Goal: Task Accomplishment & Management: Complete application form

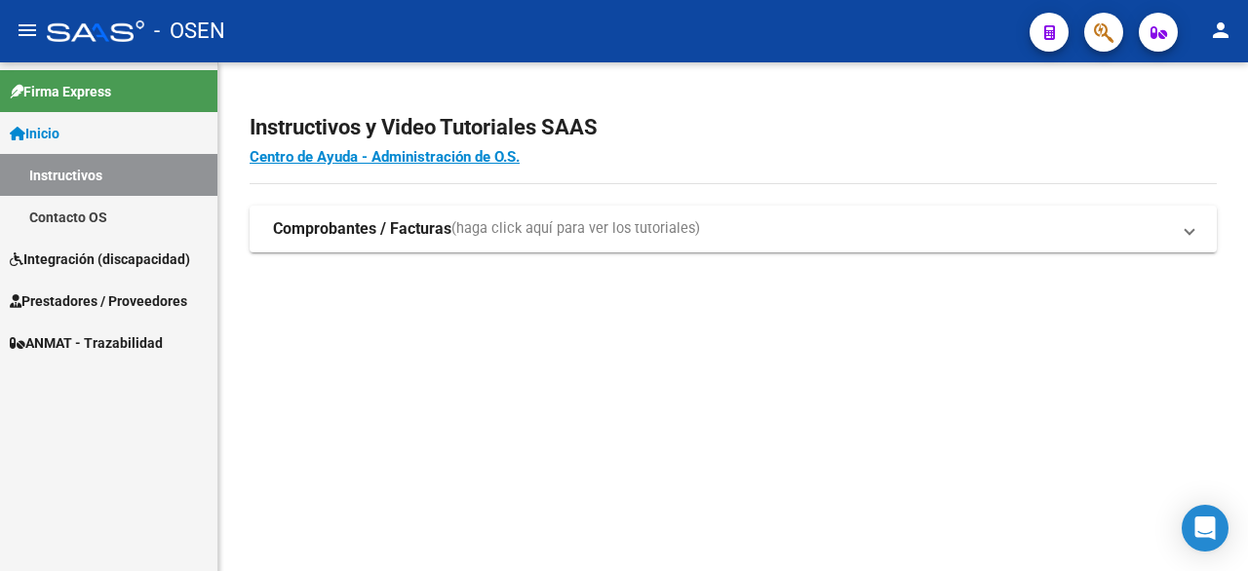
scroll to position [411, 0]
click at [84, 258] on span "Integración (discapacidad)" at bounding box center [100, 259] width 180 height 21
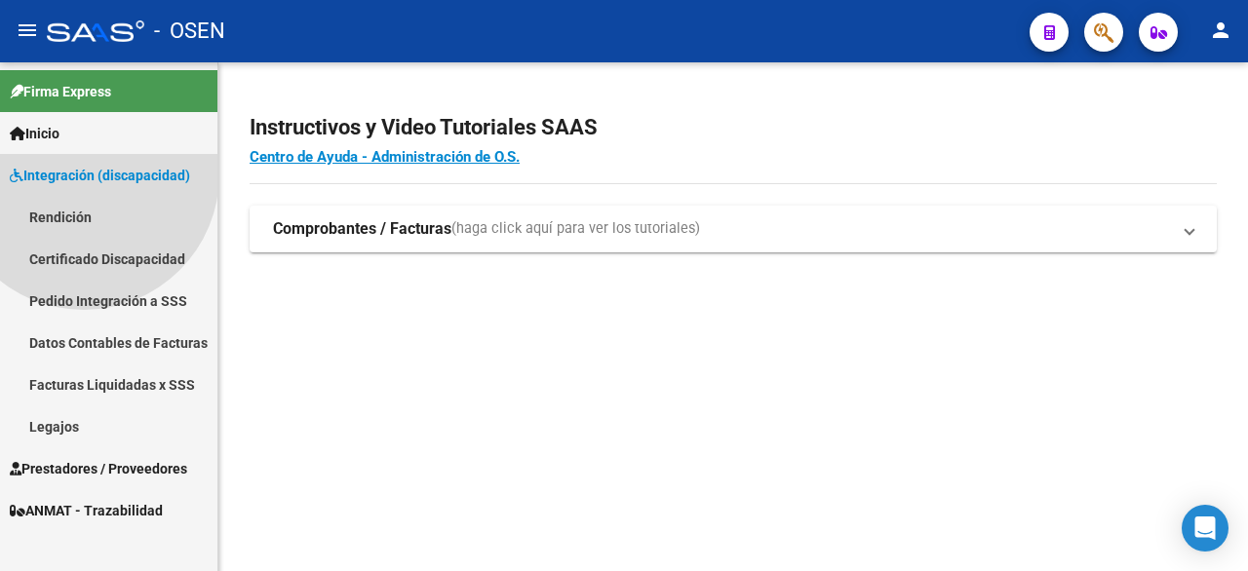
click at [84, 186] on span "Integración (discapacidad)" at bounding box center [100, 175] width 180 height 21
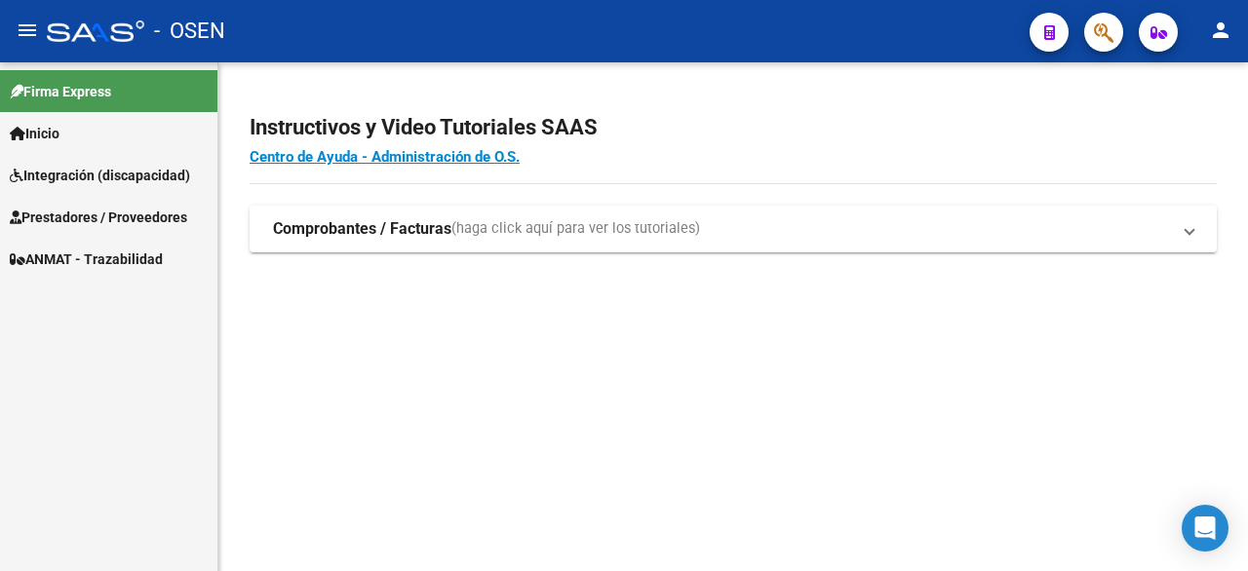
click at [58, 173] on span "Integración (discapacidad)" at bounding box center [100, 175] width 180 height 21
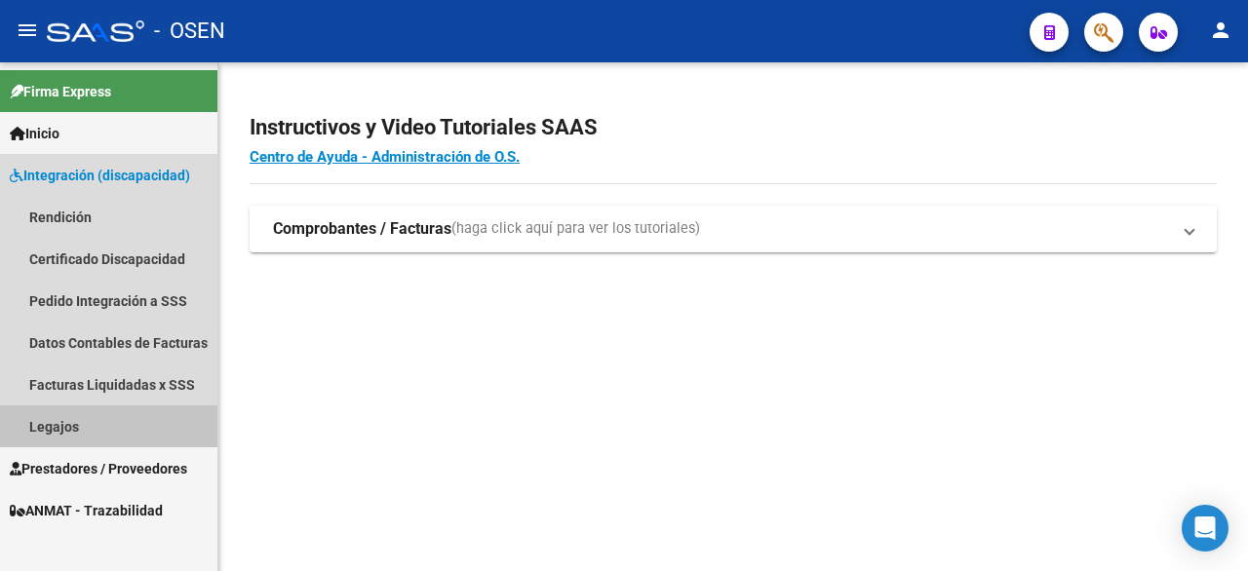
click at [65, 426] on link "Legajos" at bounding box center [108, 426] width 217 height 42
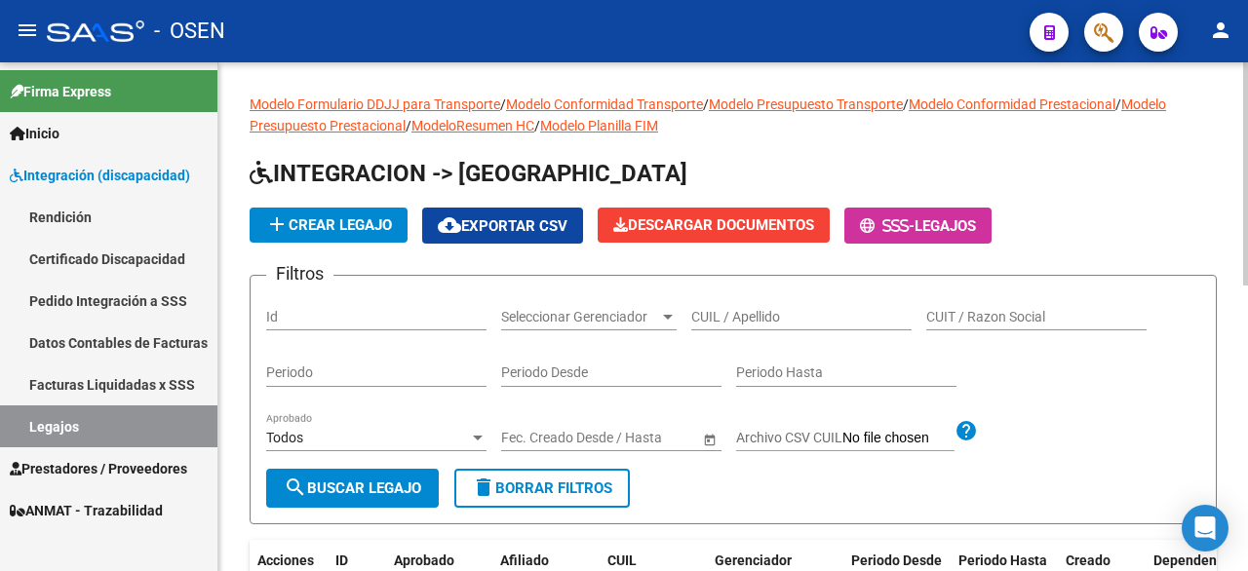
scroll to position [97, 0]
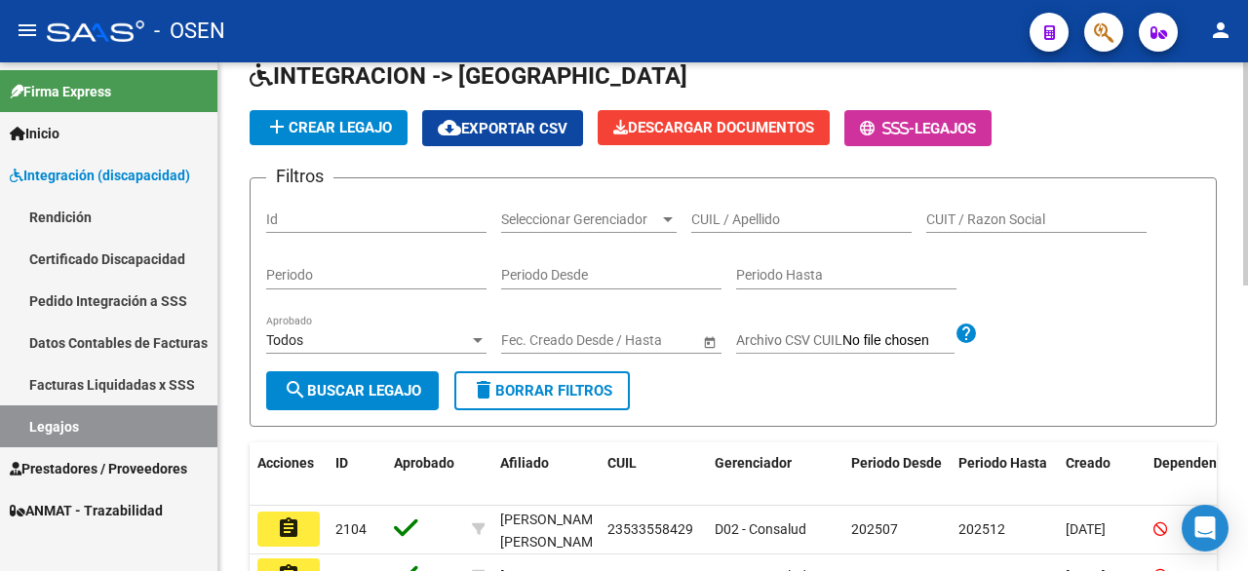
click at [342, 388] on span "search Buscar Legajo" at bounding box center [352, 391] width 137 height 18
click at [740, 224] on input "CUIL / Apellido" at bounding box center [801, 220] width 220 height 17
type input "20494611458"
click at [380, 387] on span "search Buscar Legajo" at bounding box center [352, 391] width 137 height 18
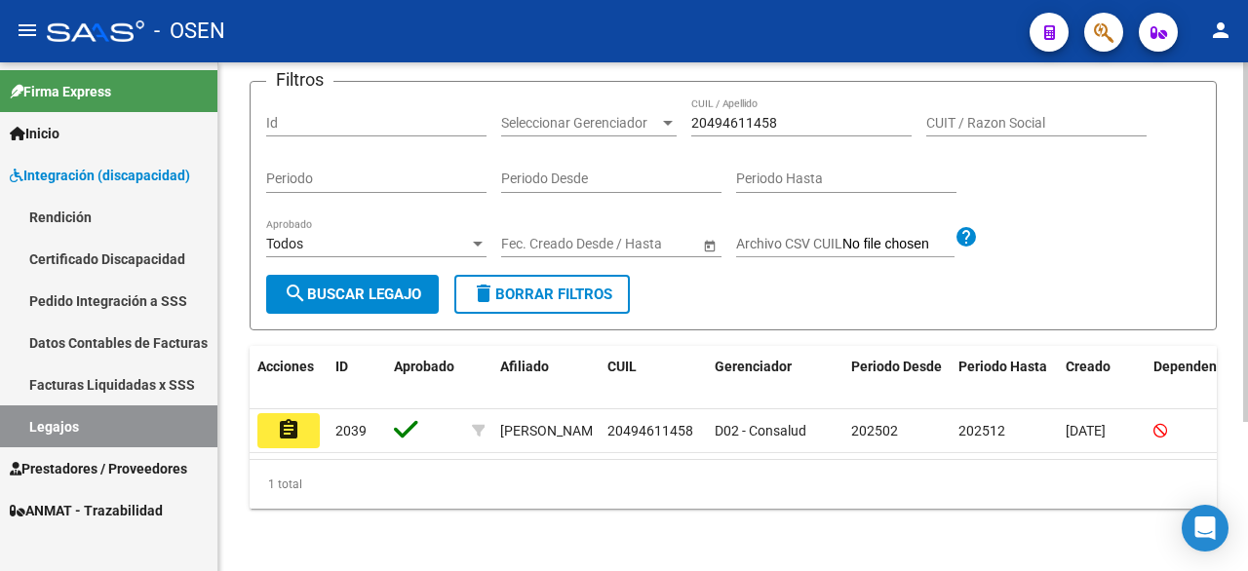
scroll to position [195, 0]
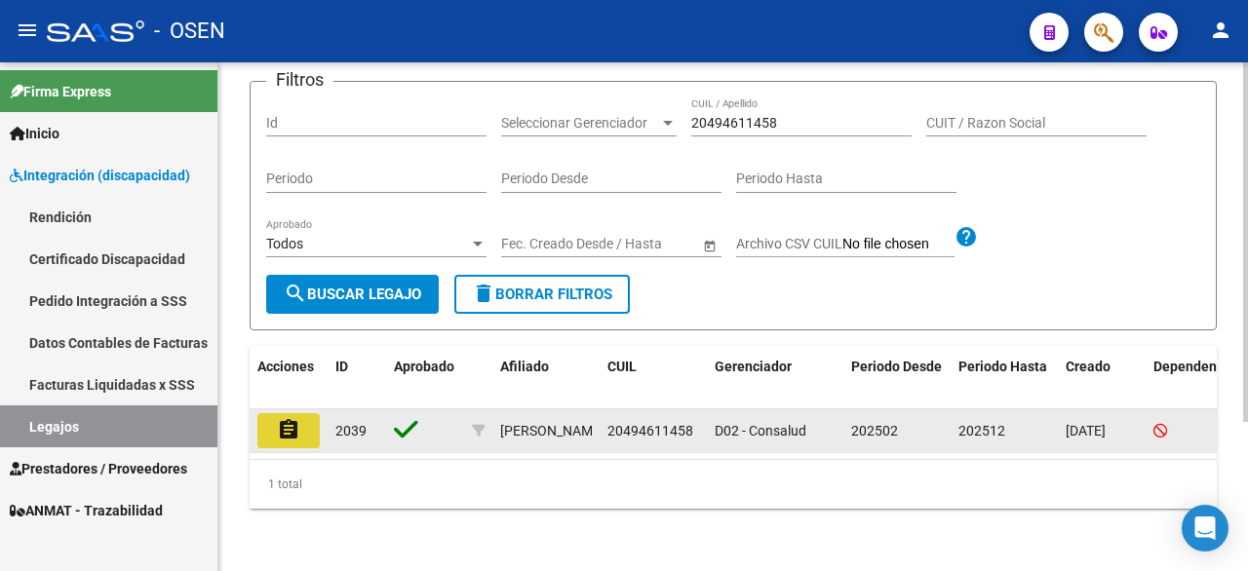
click at [288, 423] on mat-icon "assignment" at bounding box center [288, 429] width 23 height 23
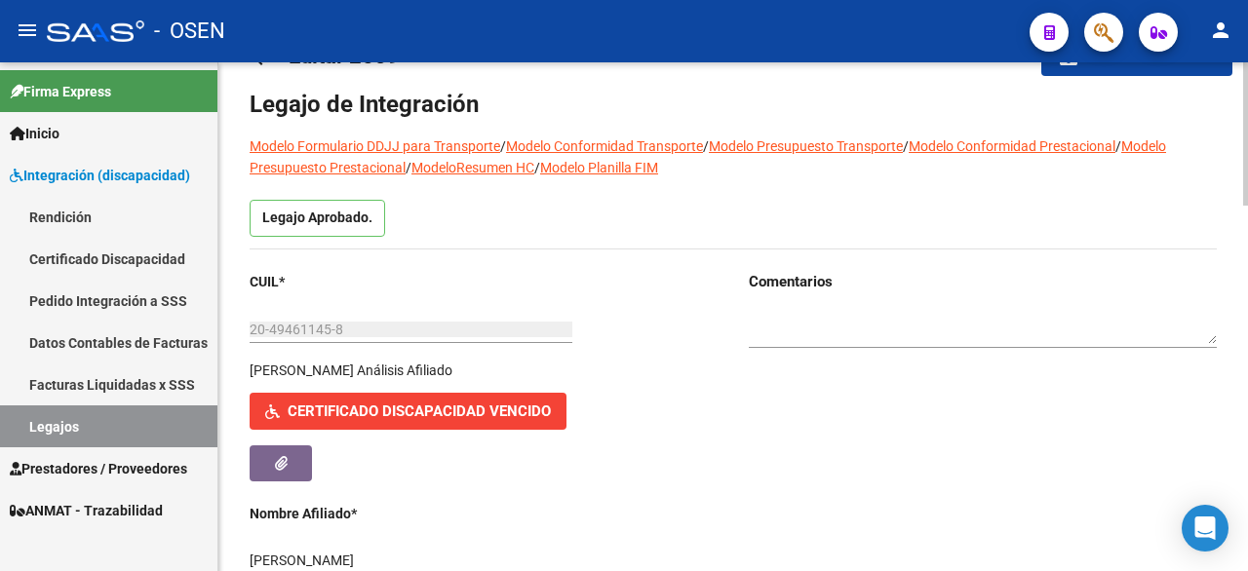
scroll to position [97, 0]
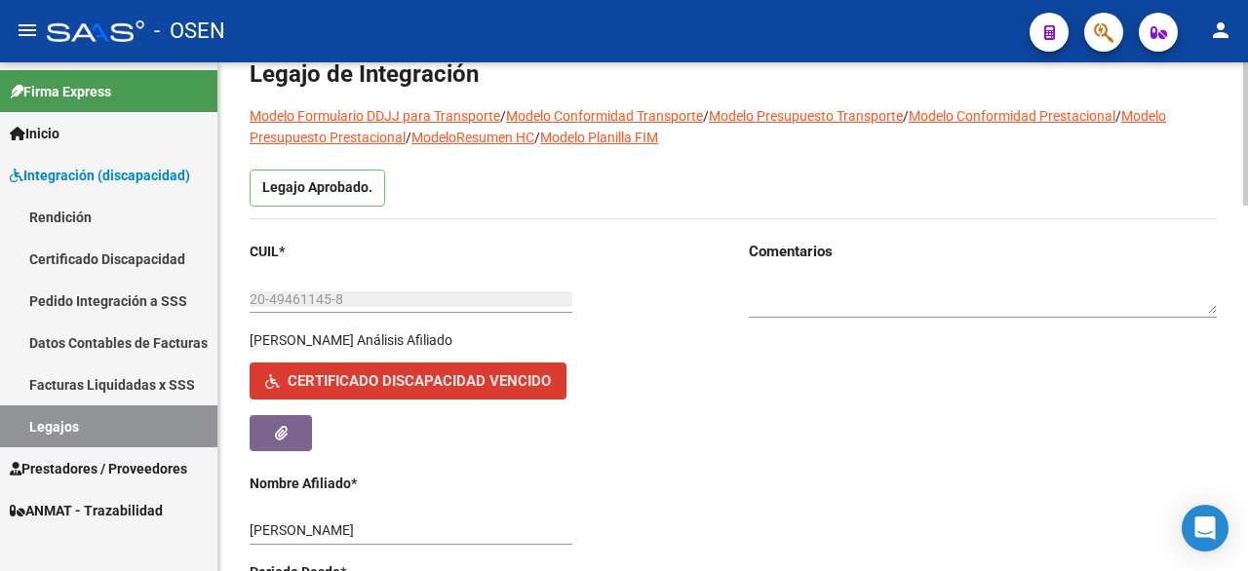
click at [464, 391] on span "Certificado Discapacidad Vencido" at bounding box center [419, 382] width 263 height 18
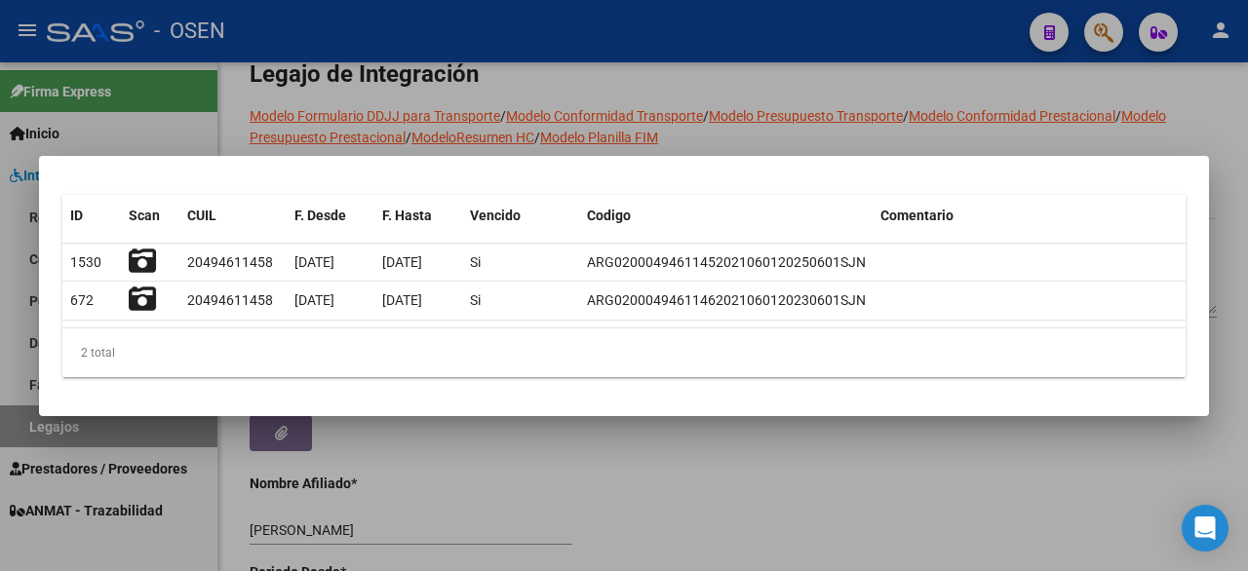
click at [887, 449] on div at bounding box center [624, 285] width 1248 height 571
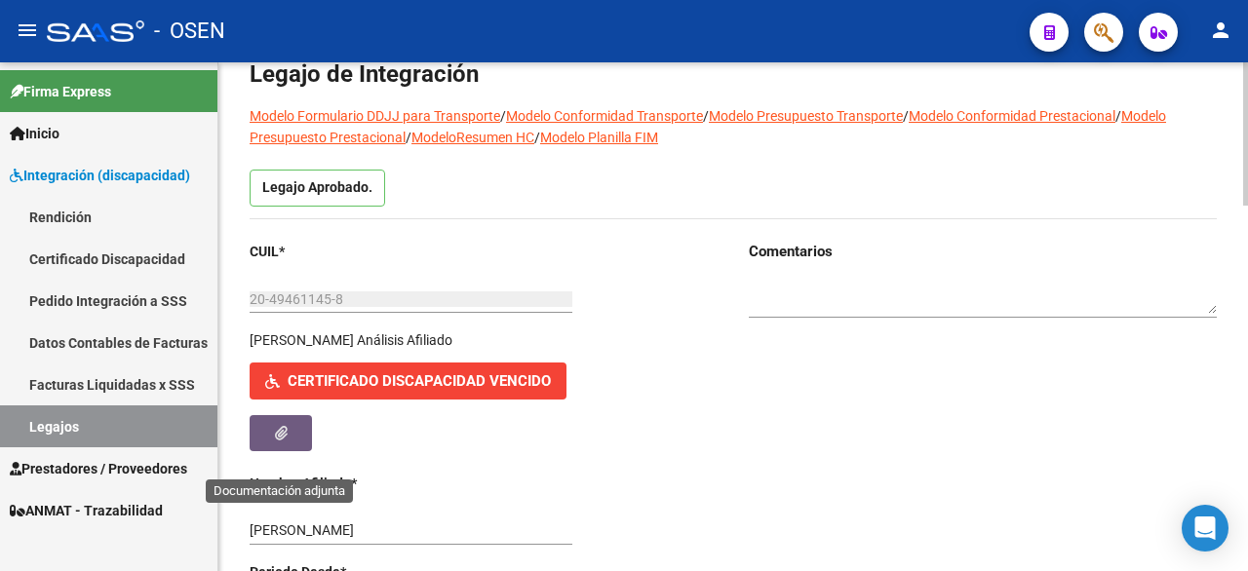
click at [289, 451] on button "button" at bounding box center [281, 433] width 62 height 36
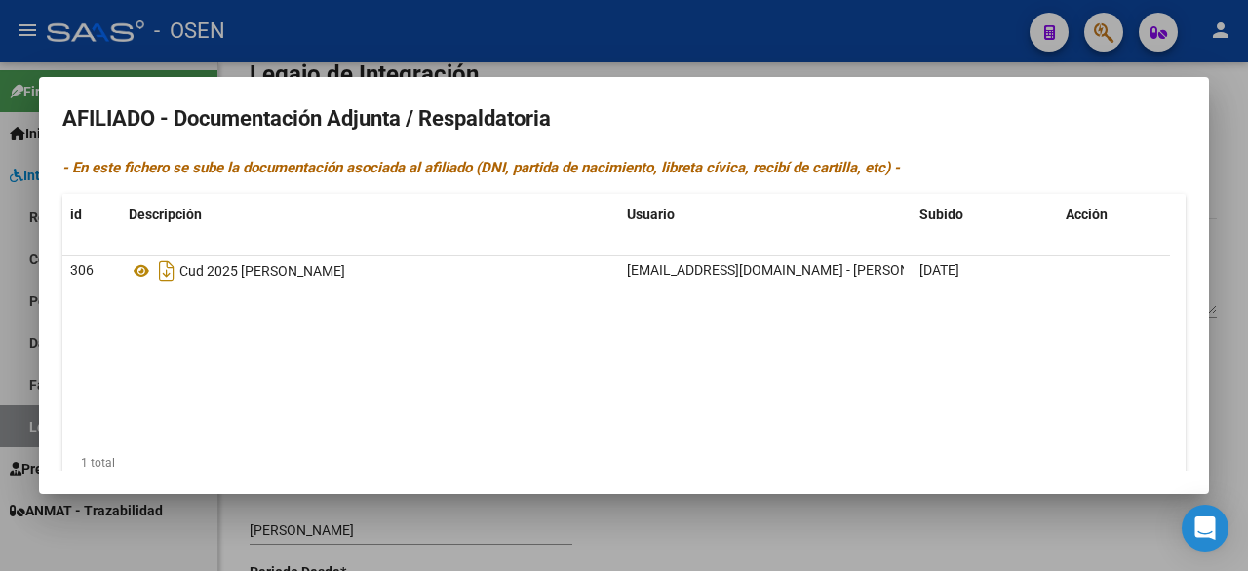
click at [274, 395] on datatable-body "306 Cud 2025 [PERSON_NAME] [EMAIL_ADDRESS][DOMAIN_NAME] - [PERSON_NAME] [DATE]" at bounding box center [615, 346] width 1107 height 181
click at [794, 366] on datatable-body "306 Cud 2025 [PERSON_NAME] [EMAIL_ADDRESS][DOMAIN_NAME] - [PERSON_NAME] [DATE]" at bounding box center [615, 346] width 1107 height 181
click at [498, 303] on datatable-body "306 Cud 2025 [PERSON_NAME] [EMAIL_ADDRESS][DOMAIN_NAME] - [PERSON_NAME] [DATE]" at bounding box center [615, 346] width 1107 height 181
click at [784, 535] on div at bounding box center [624, 285] width 1248 height 571
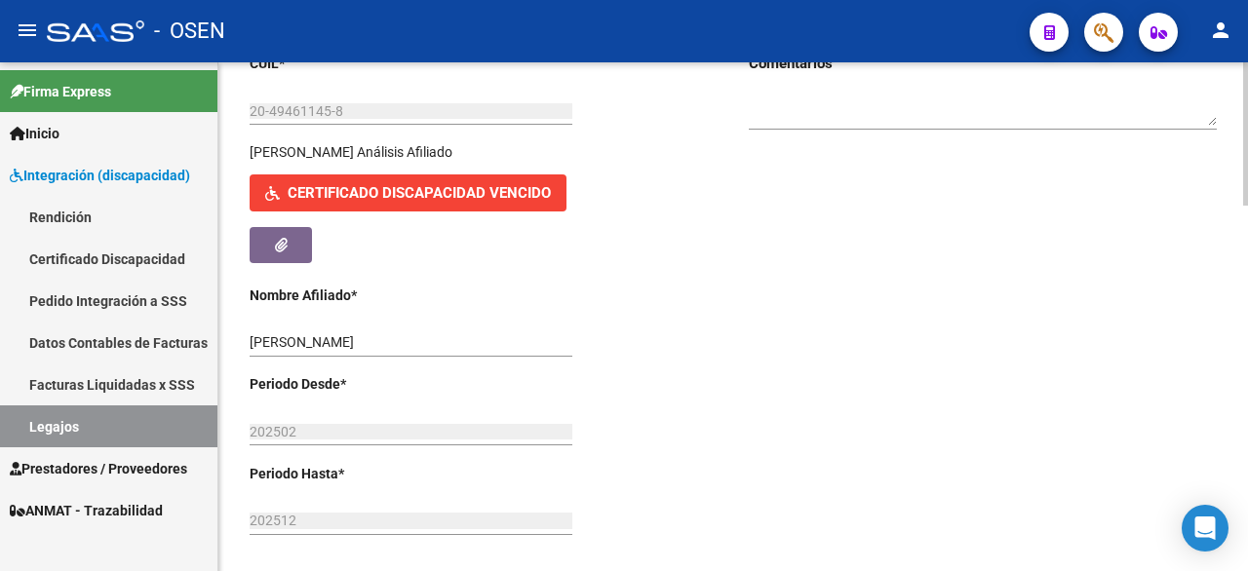
scroll to position [292, 0]
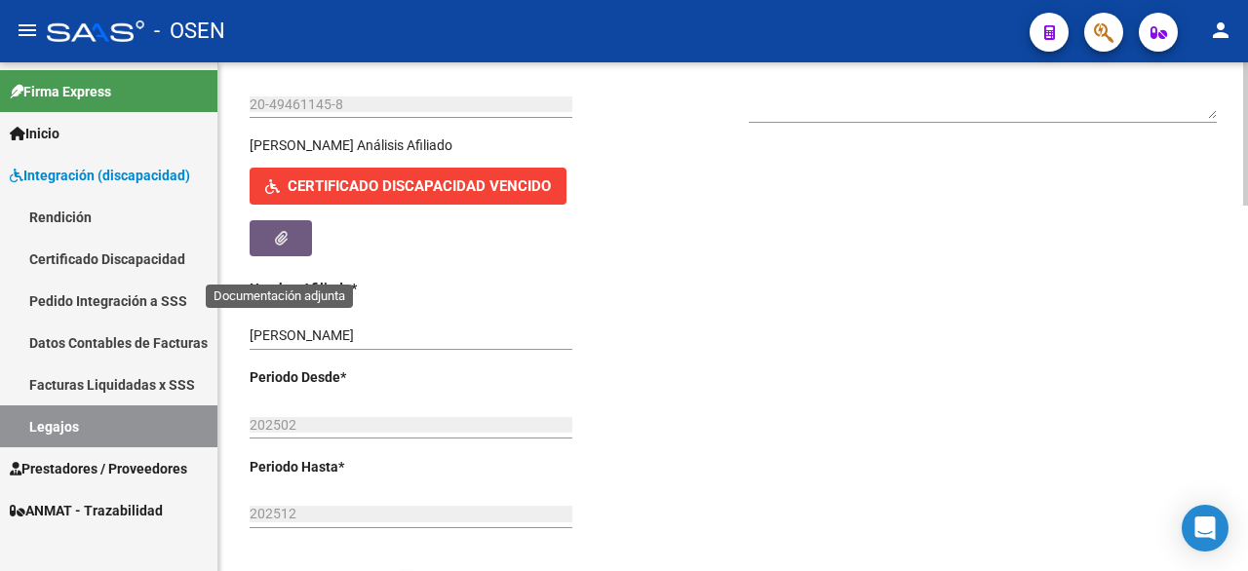
click at [284, 246] on icon "button" at bounding box center [281, 238] width 13 height 15
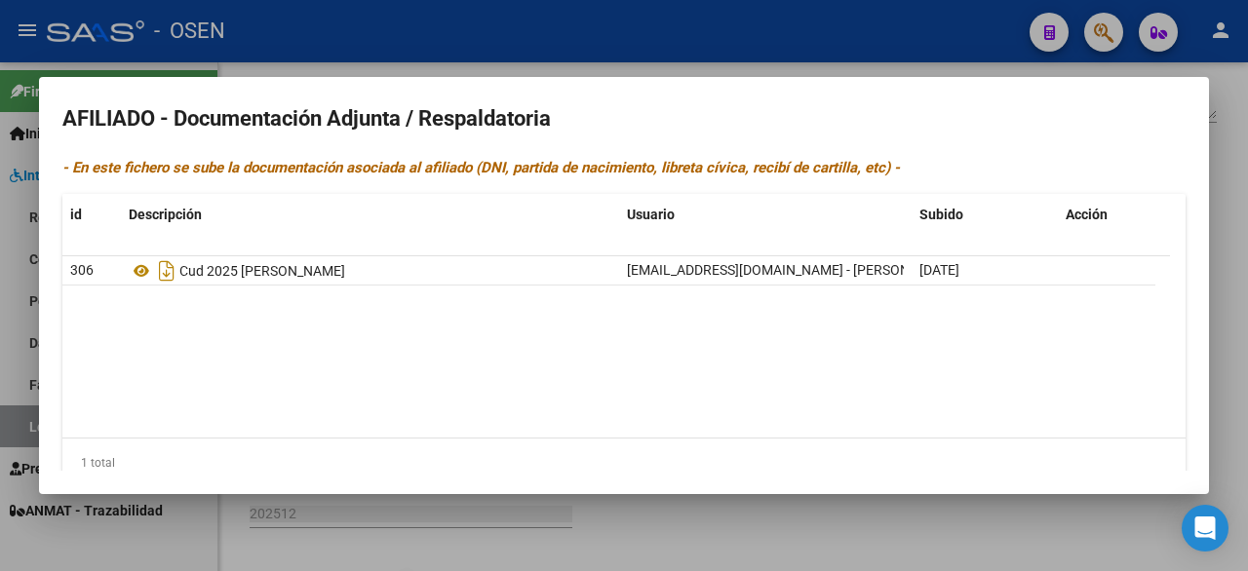
click at [179, 353] on datatable-body "306 Cud 2025 [PERSON_NAME] [EMAIL_ADDRESS][DOMAIN_NAME] - [PERSON_NAME] [DATE]" at bounding box center [615, 346] width 1107 height 181
click at [914, 539] on div at bounding box center [624, 285] width 1248 height 571
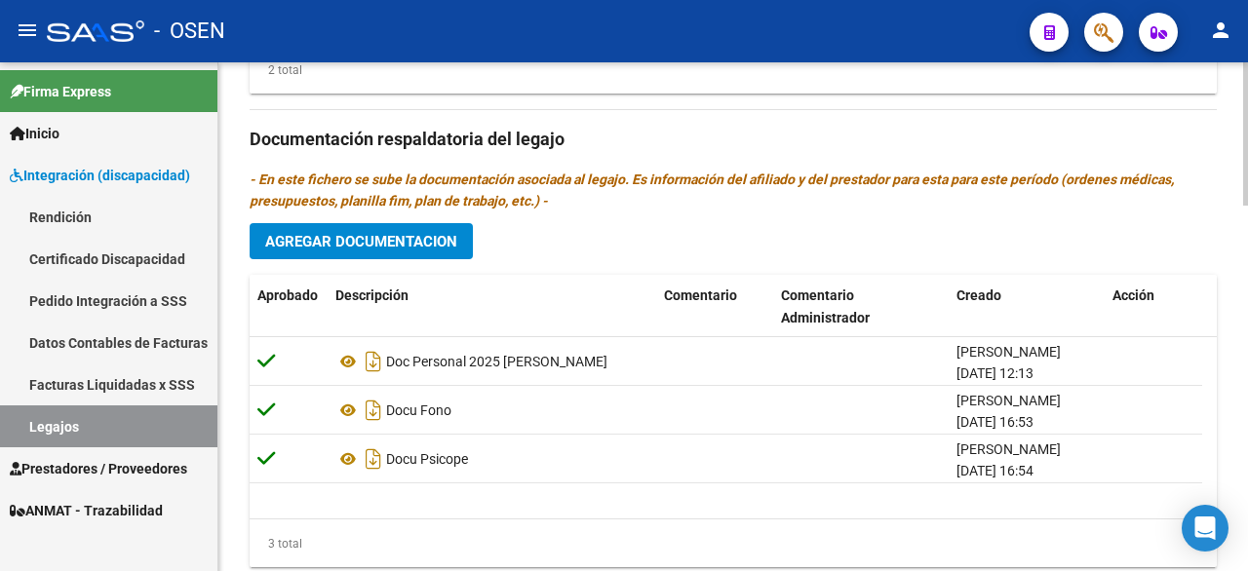
scroll to position [1267, 0]
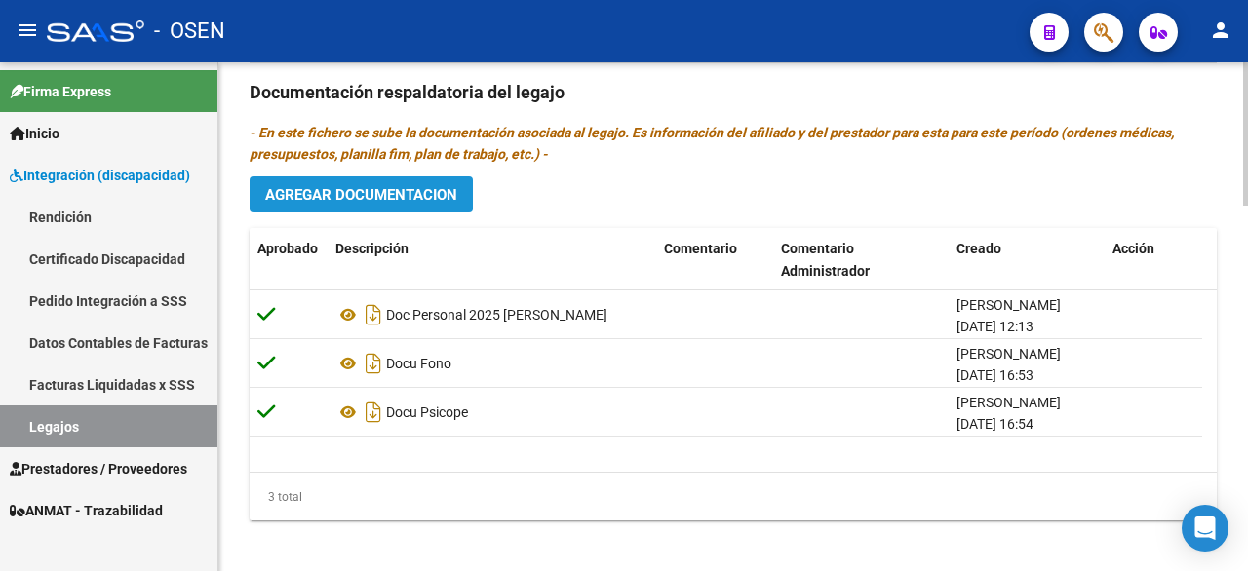
click at [388, 204] on span "Agregar Documentacion" at bounding box center [361, 195] width 192 height 18
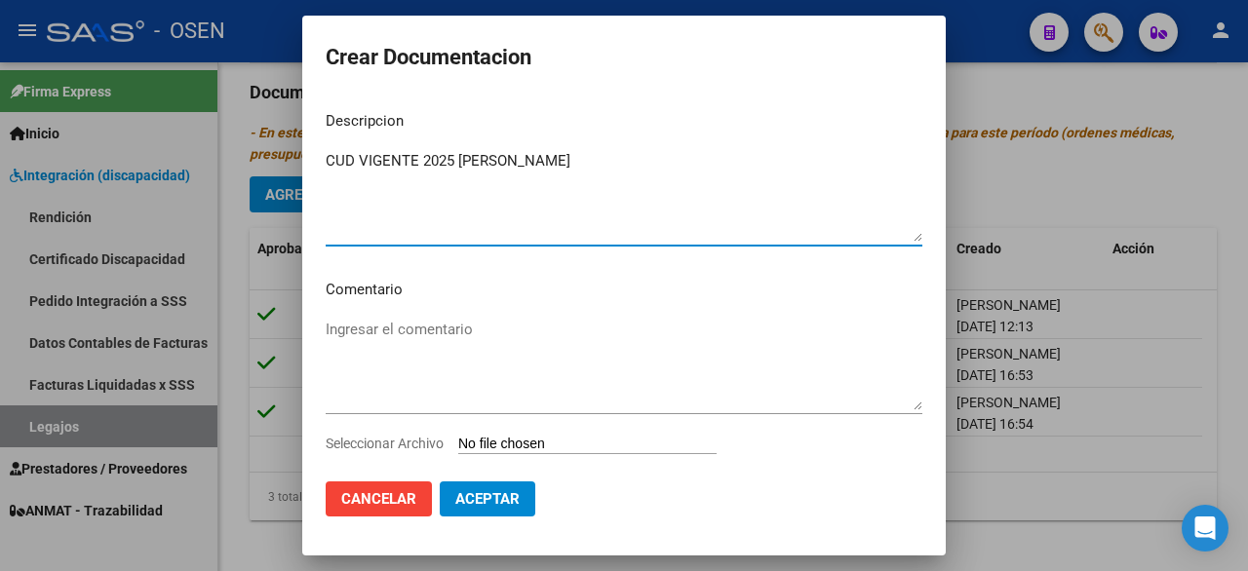
type textarea "CUD VIGENTE 2025 [PERSON_NAME]"
click at [533, 436] on input "Seleccionar Archivo" at bounding box center [587, 445] width 258 height 19
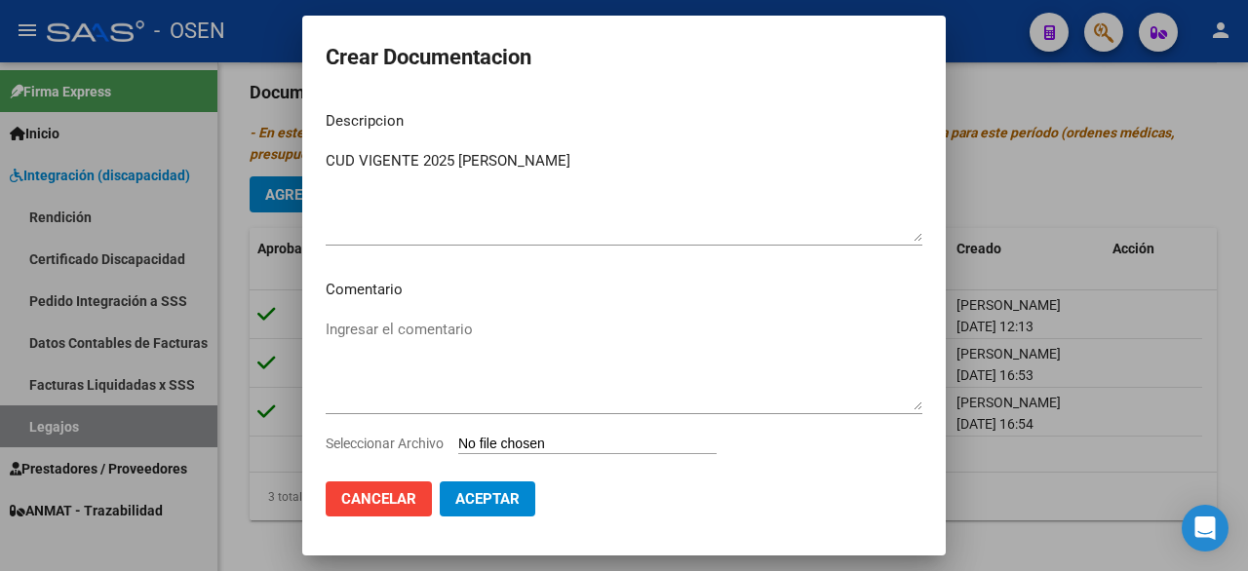
type input "C:\fakepath\CUD VGT 2025 [PERSON_NAME].pdf"
click at [477, 506] on span "Aceptar" at bounding box center [487, 499] width 64 height 18
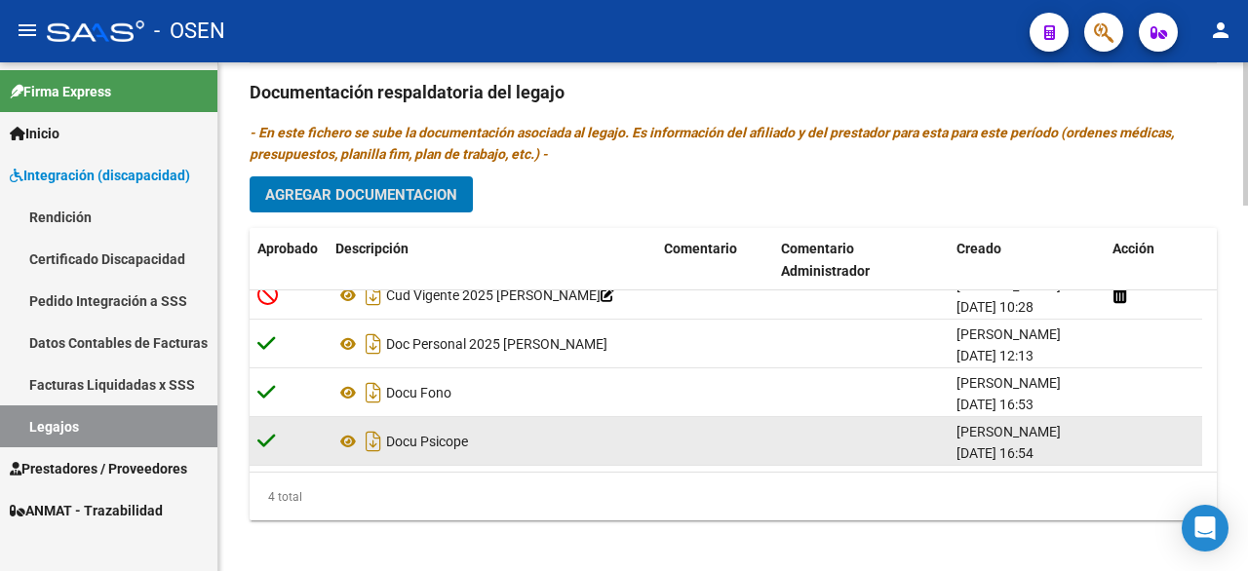
scroll to position [0, 0]
